Goal: Information Seeking & Learning: Learn about a topic

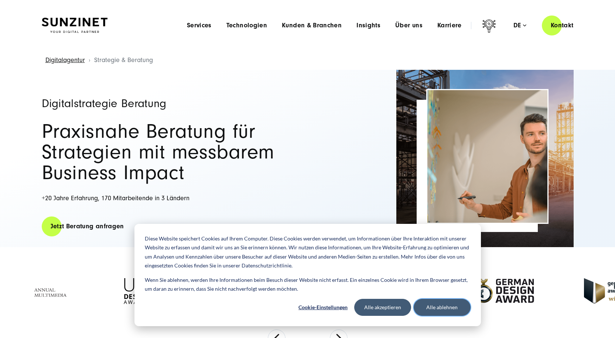
click at [452, 313] on button "Alle ablehnen" at bounding box center [442, 307] width 57 height 17
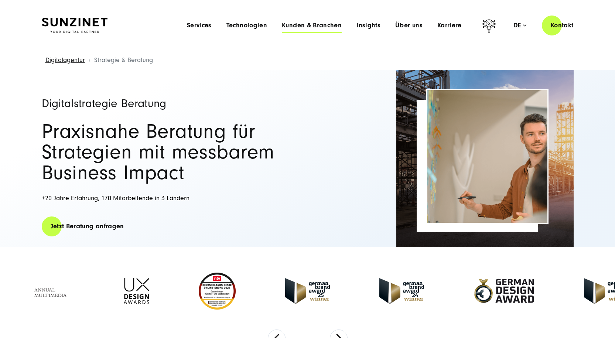
click at [312, 23] on span "Kunden & Branchen" at bounding box center [312, 25] width 60 height 7
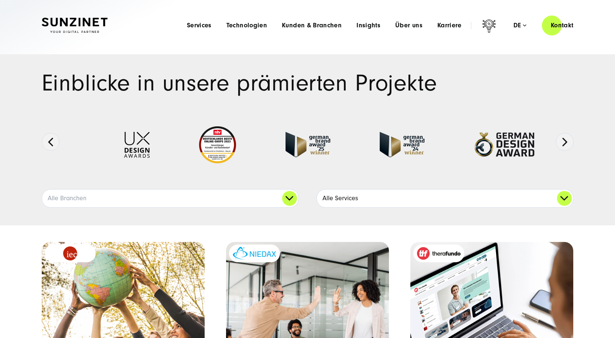
click at [453, 194] on link "Alle Services" at bounding box center [445, 199] width 256 height 18
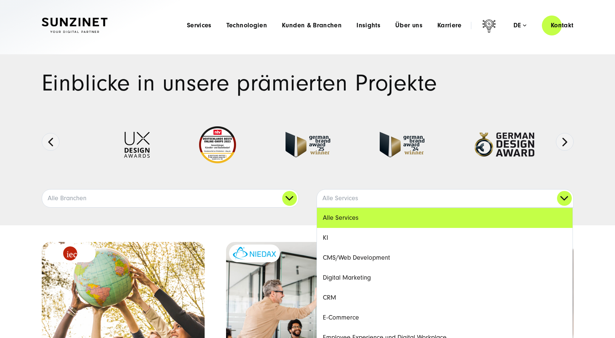
click at [326, 237] on link "KI" at bounding box center [445, 238] width 256 height 20
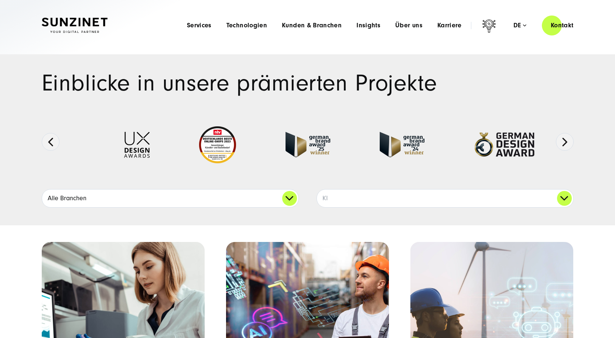
click at [275, 201] on link "Alle Branchen" at bounding box center [170, 199] width 256 height 18
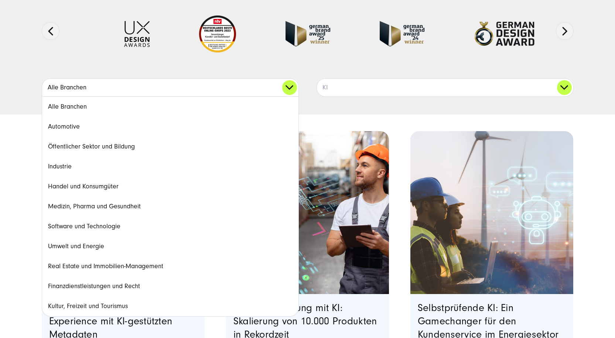
scroll to position [148, 0]
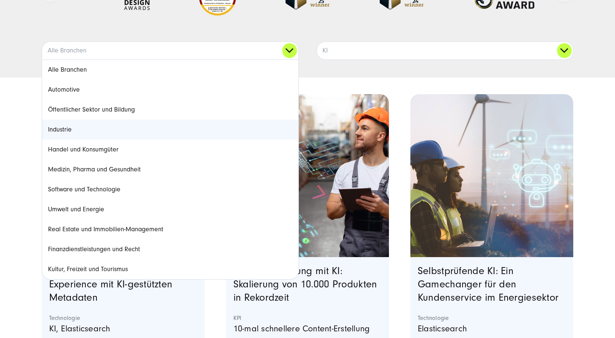
click at [127, 132] on link "Industrie" at bounding box center [170, 130] width 256 height 20
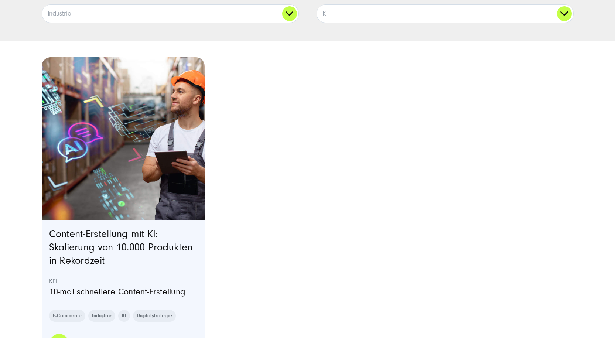
scroll to position [222, 0]
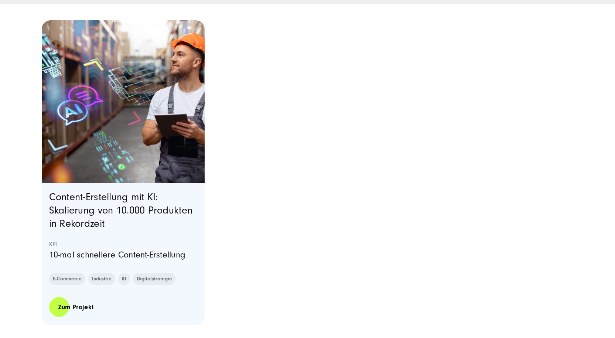
click at [124, 203] on h3 "Content-Erstellung mit KI: Skalierung von 10.000 Produkten in Rekordzeit" at bounding box center [123, 211] width 149 height 40
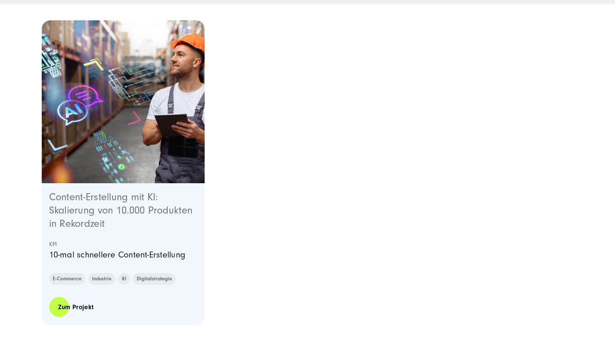
click at [126, 209] on link "Content-Erstellung mit KI: Skalierung von 10.000 Produkten in Rekordzeit" at bounding box center [121, 210] width 144 height 38
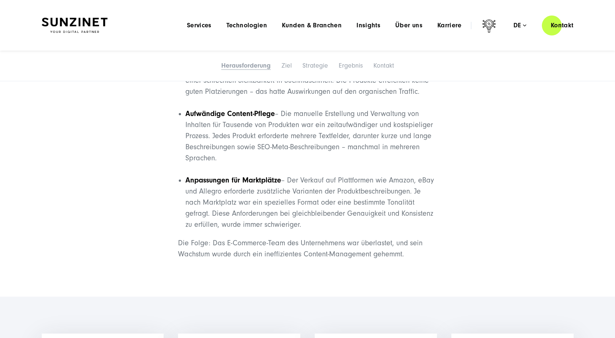
scroll to position [665, 0]
